Goal: Information Seeking & Learning: Learn about a topic

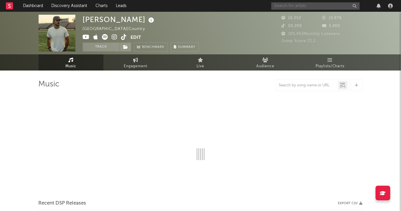
click at [291, 4] on input "text" at bounding box center [315, 5] width 88 height 7
type input "romm"
select select "6m"
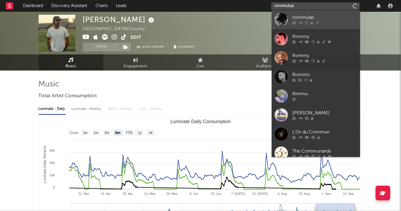
type input "rommulus"
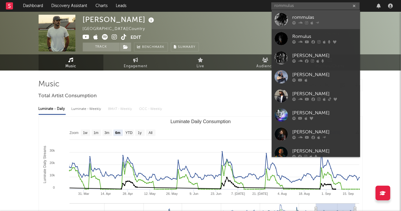
click at [298, 15] on div "rommulas" at bounding box center [324, 17] width 65 height 7
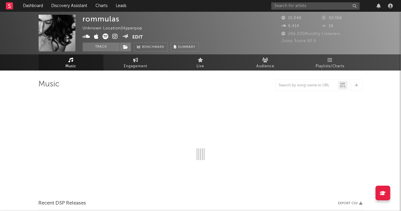
select select "1w"
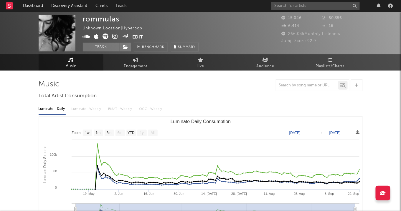
click at [113, 34] on icon at bounding box center [115, 37] width 6 height 6
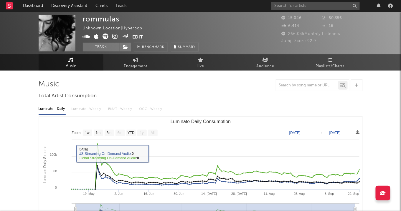
click at [58, 109] on div "Luminate - Daily" at bounding box center [52, 109] width 27 height 10
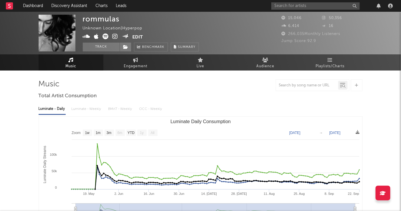
click at [54, 113] on div "Luminate - Daily" at bounding box center [52, 109] width 27 height 10
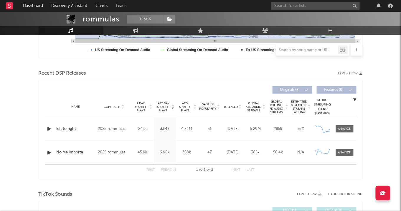
scroll to position [182, 0]
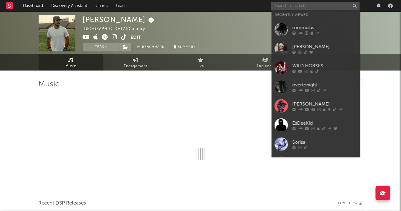
click at [312, 5] on input "text" at bounding box center [315, 5] width 88 height 7
select select "6m"
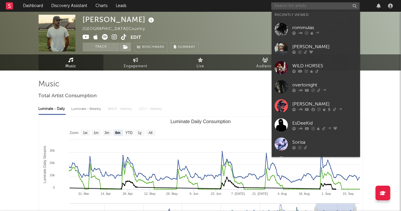
paste input "[URL][DOMAIN_NAME]"
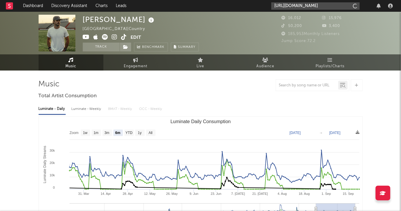
scroll to position [0, 82]
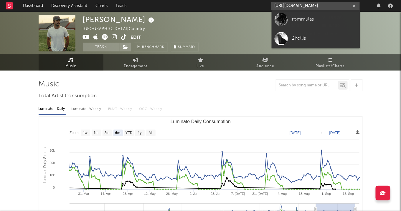
type input "[URL][DOMAIN_NAME]"
click at [315, 19] on div "rommulas" at bounding box center [324, 19] width 65 height 7
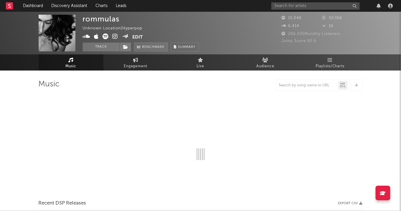
select select "1w"
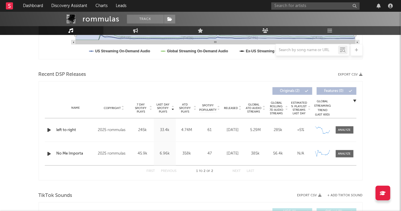
scroll to position [176, 0]
